Goal: Task Accomplishment & Management: Manage account settings

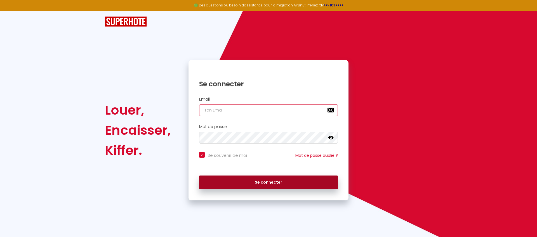
type input "[EMAIL_ADDRESS][DOMAIN_NAME]"
click at [252, 184] on button "Se connecter" at bounding box center [268, 183] width 139 height 14
checkbox input "true"
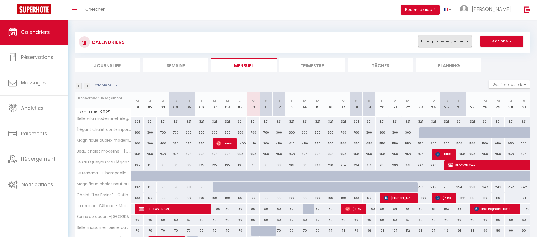
click at [432, 44] on button "Filtrer par hébergement" at bounding box center [445, 41] width 54 height 11
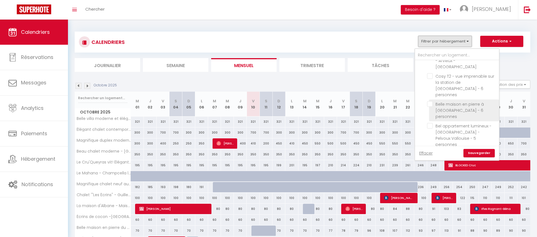
scroll to position [270, 0]
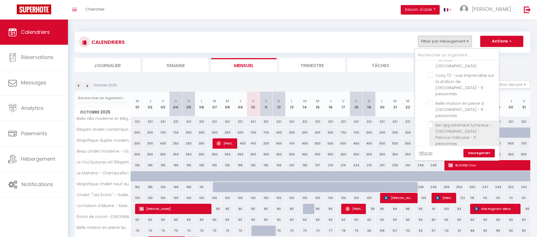
click at [430, 122] on input "Bel appartement lumineux - [GEOGRAPHIC_DATA] - Pelvoux Vallouise - 5 personnes" at bounding box center [462, 125] width 70 height 6
checkbox input "true"
checkbox input "false"
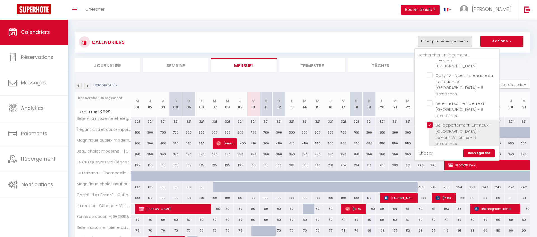
checkbox input "false"
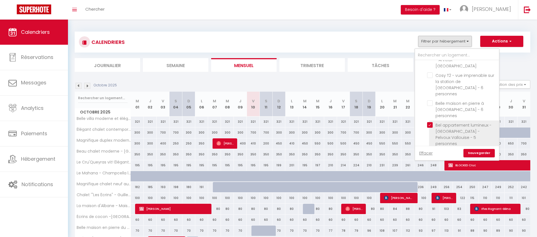
checkbox input "false"
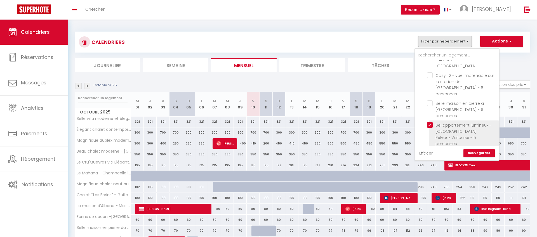
checkbox input "false"
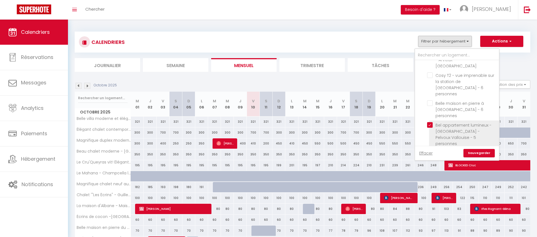
checkbox input "false"
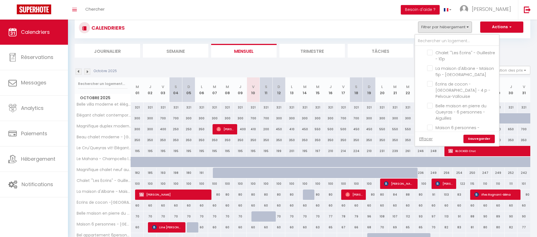
scroll to position [156, 0]
click at [431, 85] on input "Écrins de cocon -[GEOGRAPHIC_DATA] - 4 p - Pelvoux-Vallouise" at bounding box center [462, 88] width 70 height 6
checkbox input "true"
checkbox input "false"
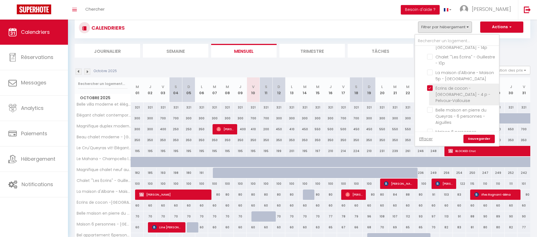
checkbox input "false"
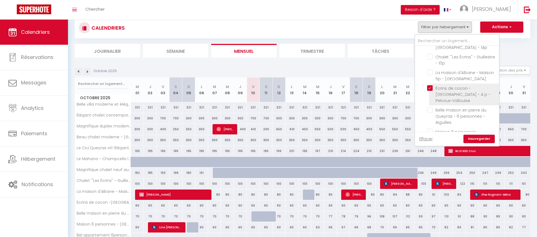
checkbox input "false"
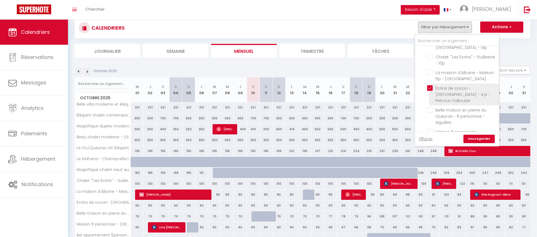
checkbox input "false"
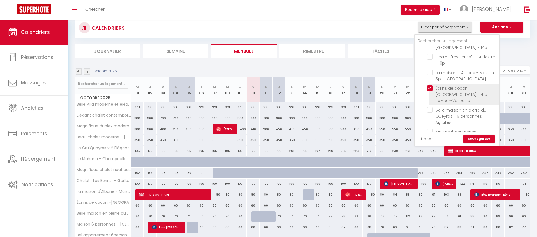
checkbox input "false"
click at [476, 140] on link "Sauvegarder" at bounding box center [478, 139] width 31 height 8
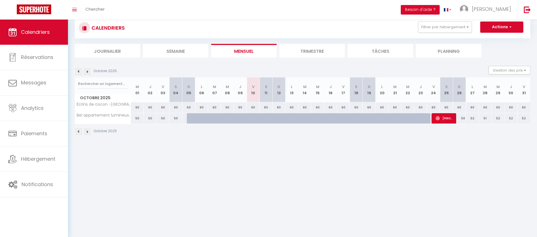
click at [310, 51] on li "Trimestre" at bounding box center [311, 51] width 65 height 14
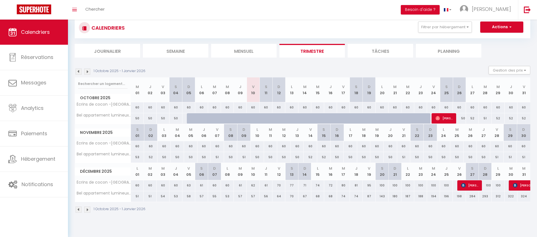
click at [88, 71] on img at bounding box center [87, 72] width 6 height 6
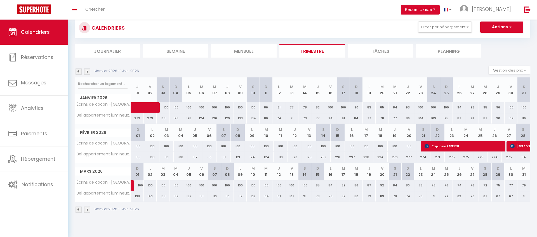
click at [77, 72] on img at bounding box center [78, 72] width 6 height 6
